Goal: Find specific page/section: Find specific page/section

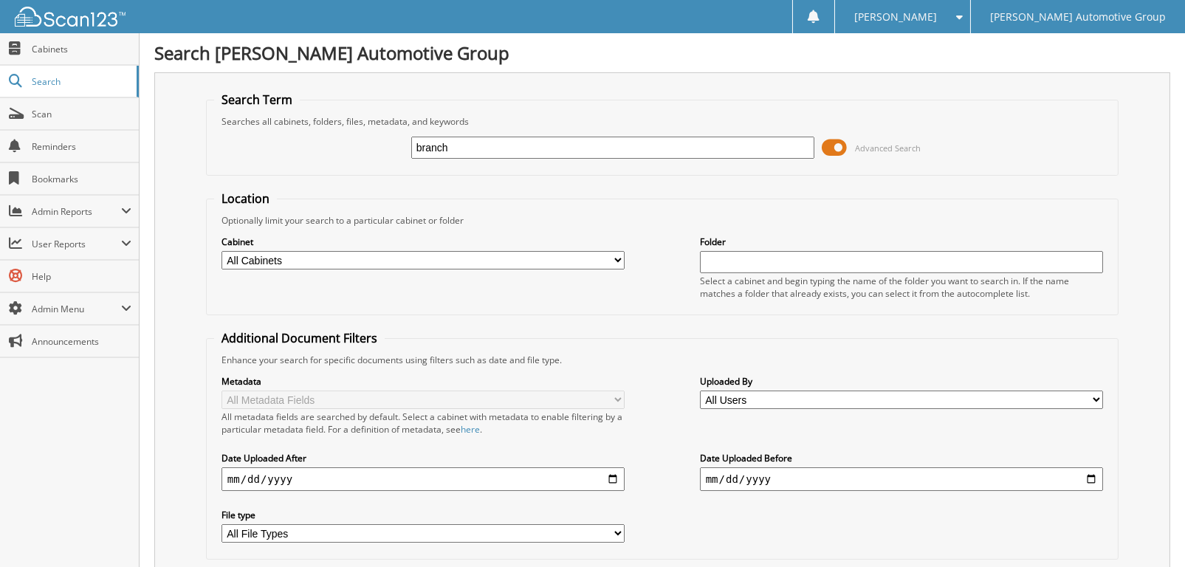
type input "branch"
click at [350, 255] on select "All Cabinets HY CAR DEALS HY DEALER TRADES / WHOLESALE HY SERVICE RO LOANERS MB…" at bounding box center [422, 260] width 403 height 18
select select "8246"
click at [221, 251] on select "All Cabinets HY CAR DEALS HY DEALER TRADES / WHOLESALE HY SERVICE RO LOANERS MB…" at bounding box center [422, 260] width 403 height 18
click at [745, 261] on input "text" at bounding box center [901, 262] width 403 height 22
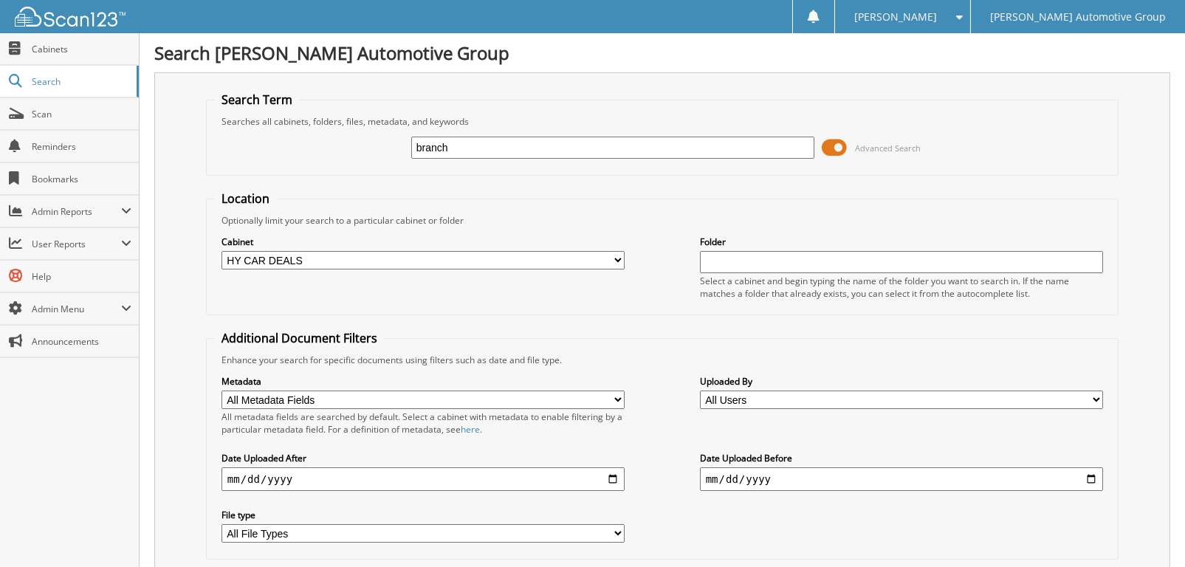
click at [745, 261] on input "text" at bounding box center [901, 262] width 403 height 22
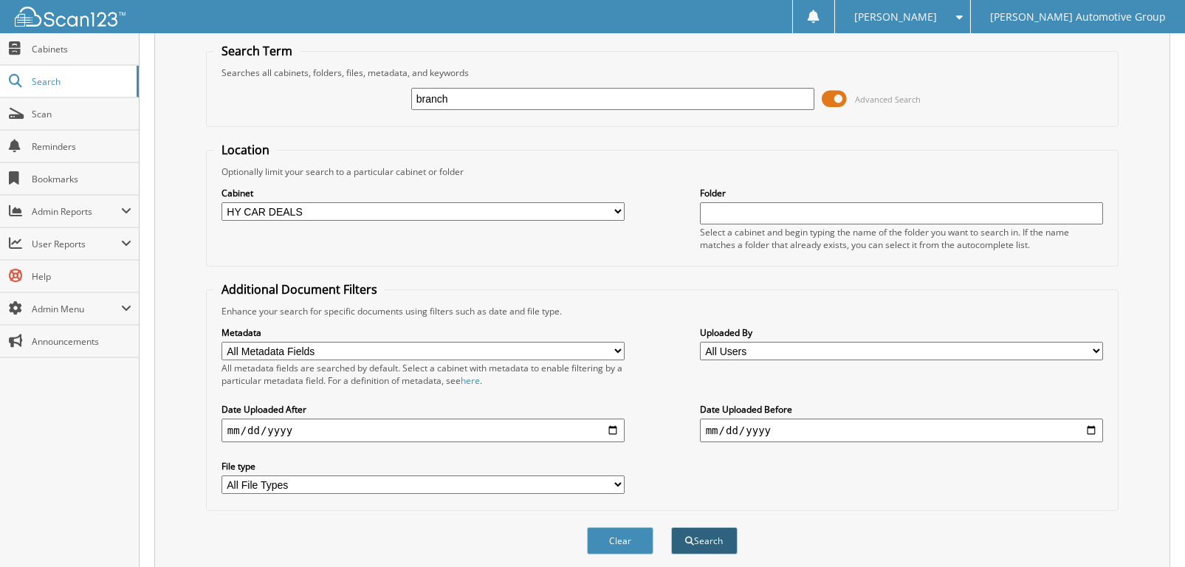
scroll to position [90, 0]
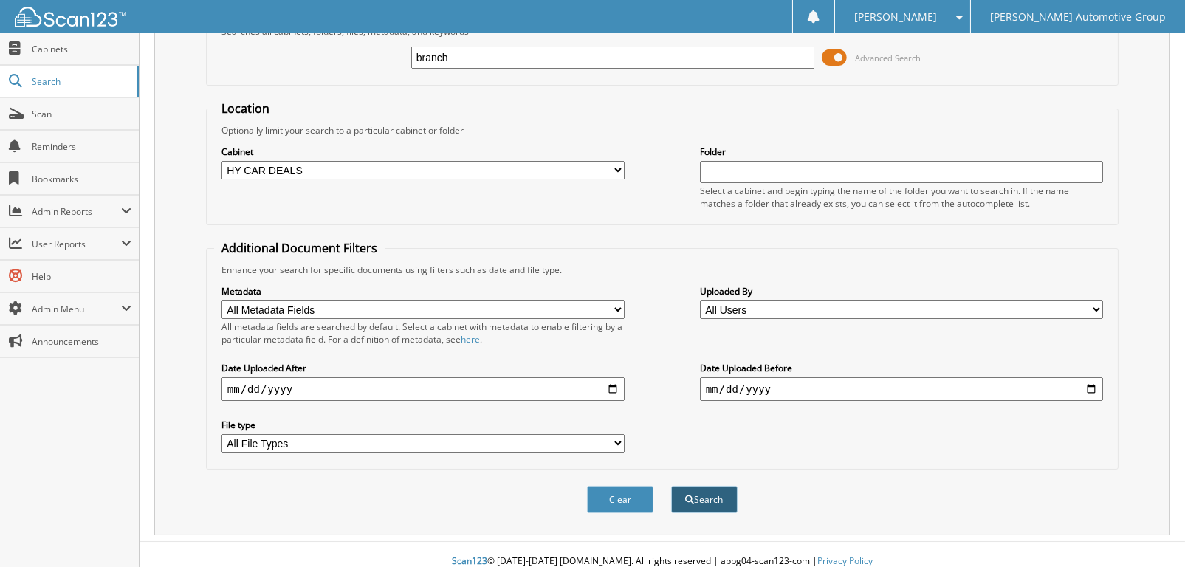
click at [695, 489] on button "Search" at bounding box center [704, 499] width 66 height 27
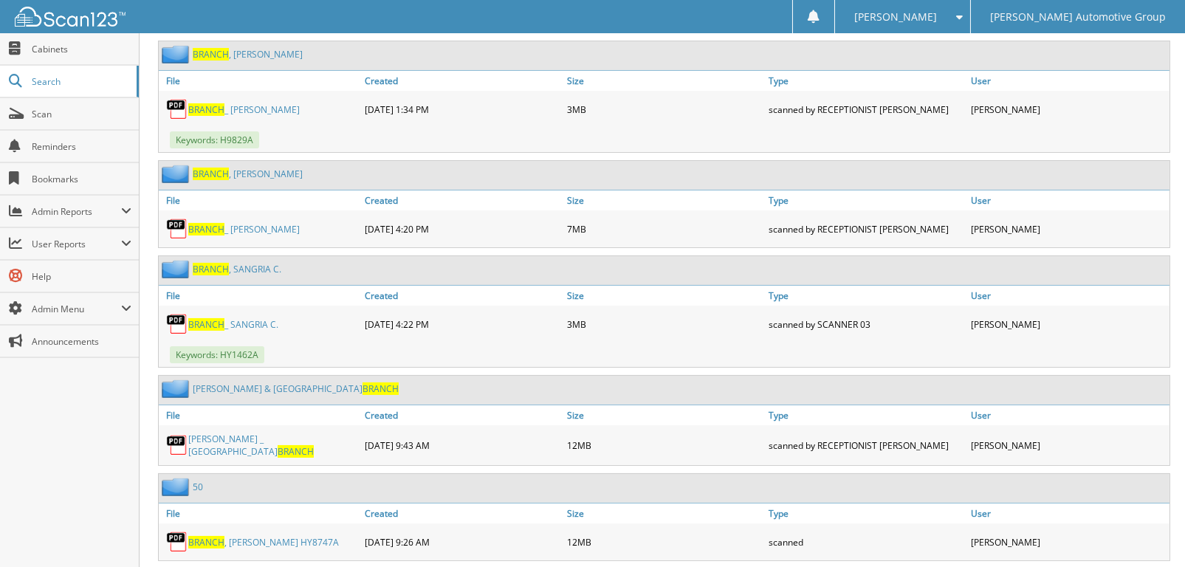
scroll to position [816, 0]
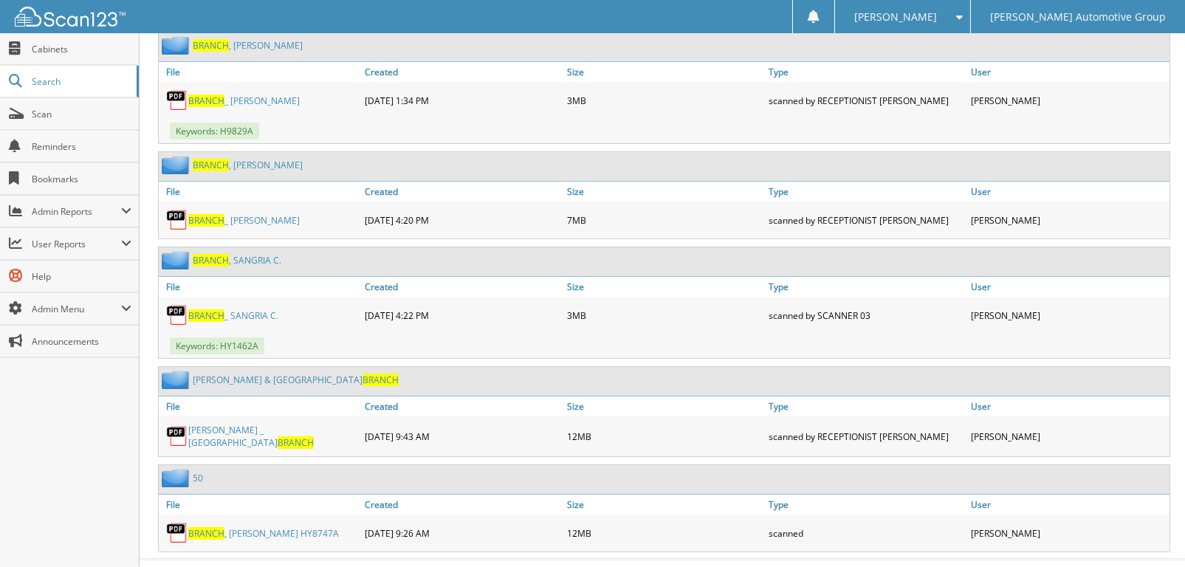
click at [241, 527] on link "[PERSON_NAME] HY8747A" at bounding box center [263, 533] width 151 height 13
